Goal: Task Accomplishment & Management: Use online tool/utility

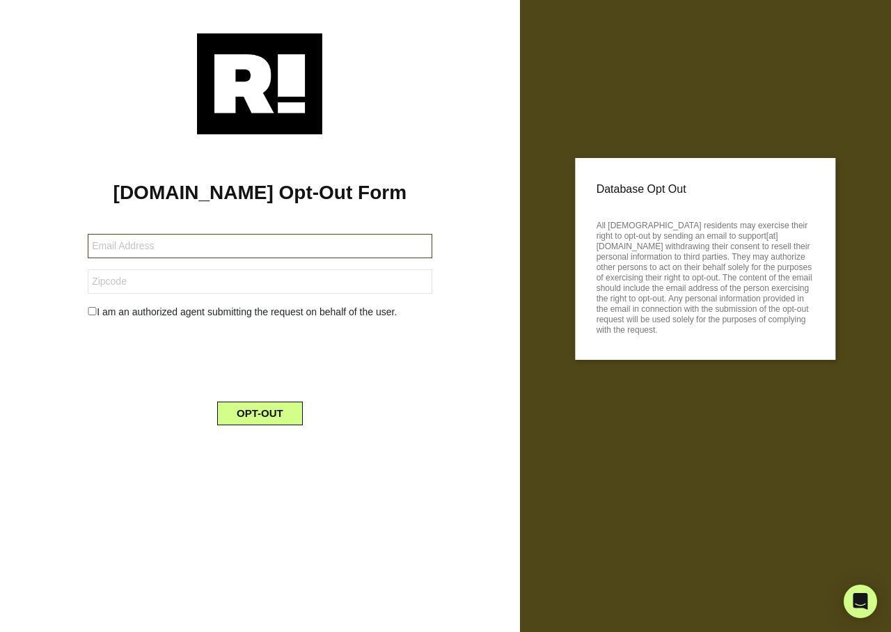
type input "[EMAIL_ADDRESS][DOMAIN_NAME]"
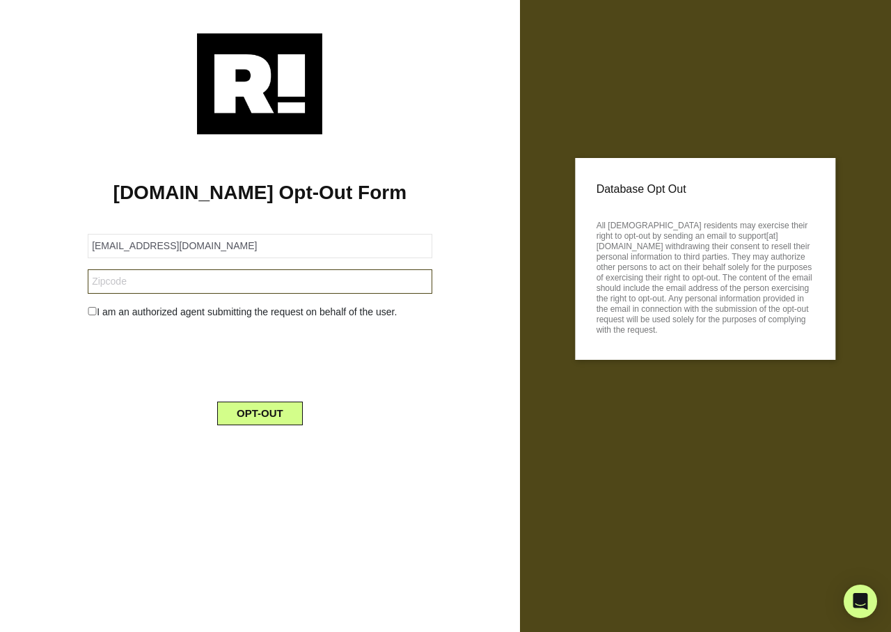
type input "92277"
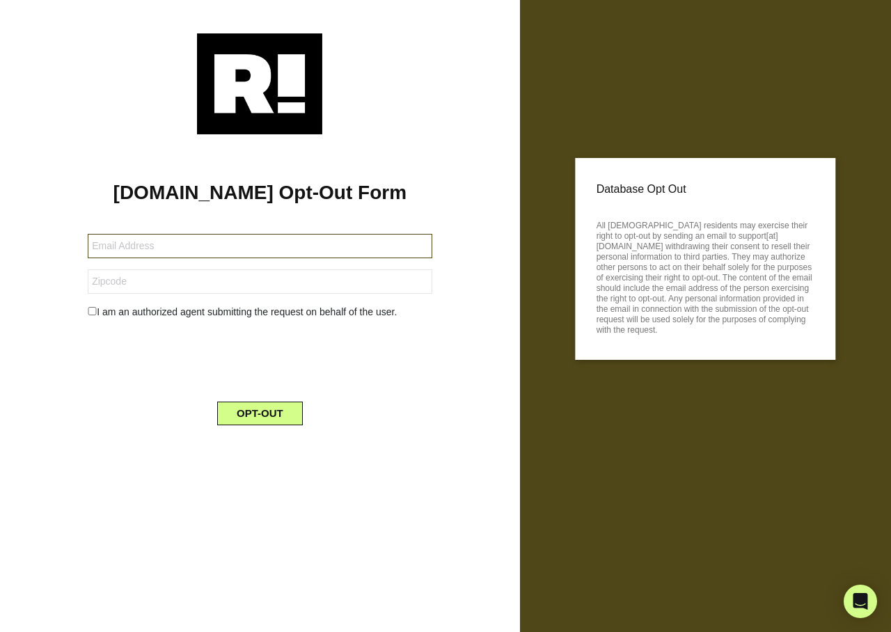
type input "hfairly@gmail.com"
type input "75034"
type input "jaclymwallin@hotmail.com"
type input "58852"
type input "paul.w.atwater@comcast.net"
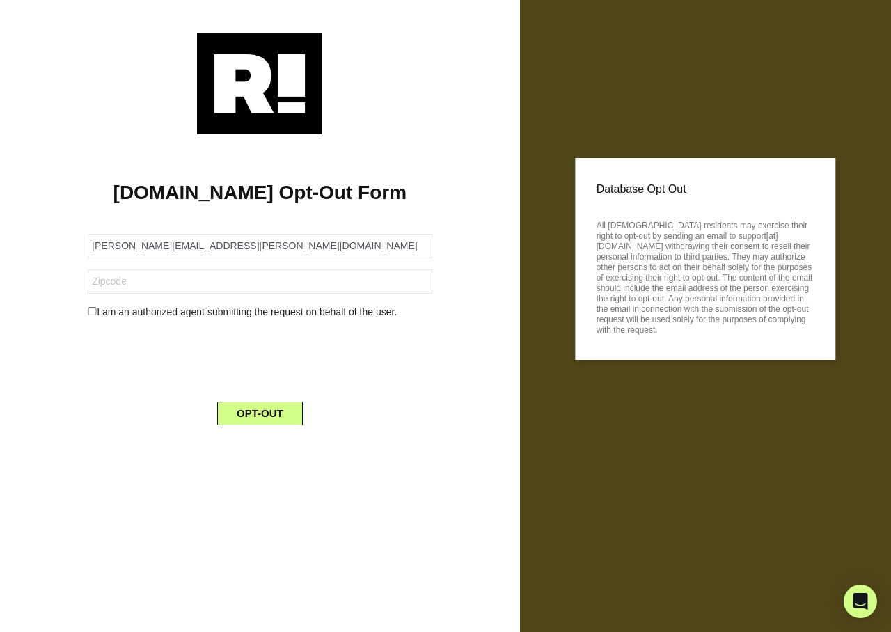
type input "02043"
type input "[EMAIL_ADDRESS][DOMAIN_NAME]"
type input "91784"
type input "[EMAIL_ADDRESS][DOMAIN_NAME]"
